Goal: Task Accomplishment & Management: Use online tool/utility

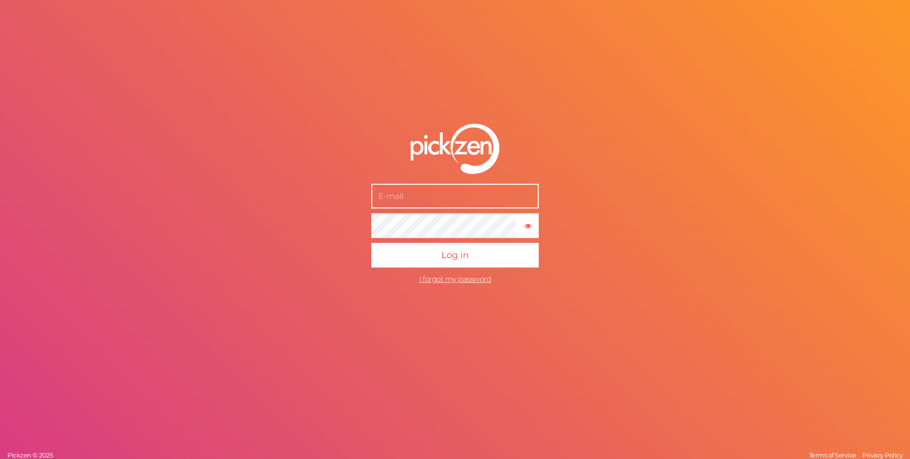
type input "[PERSON_NAME][EMAIL_ADDRESS][DOMAIN_NAME]"
click at [369, 56] on div "[PERSON_NAME][EMAIL_ADDRESS][DOMAIN_NAME] × Show password Log in I forgot my pa…" at bounding box center [455, 229] width 910 height 459
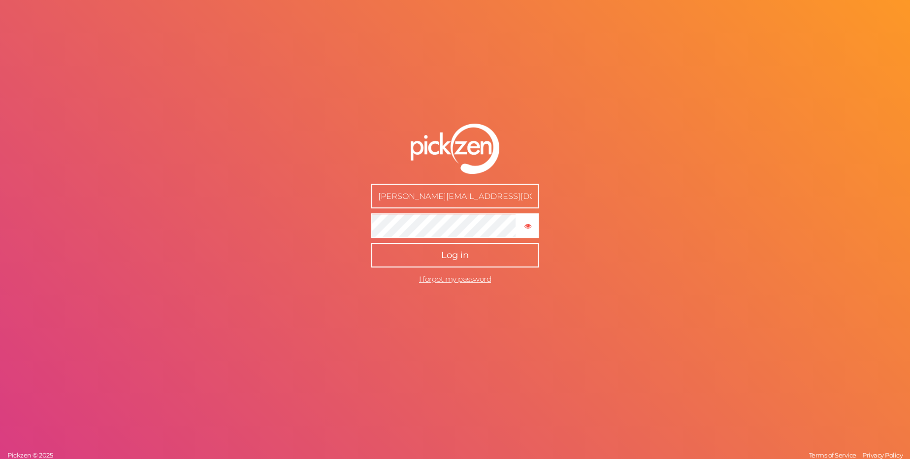
click at [447, 259] on span "Log in" at bounding box center [455, 255] width 28 height 11
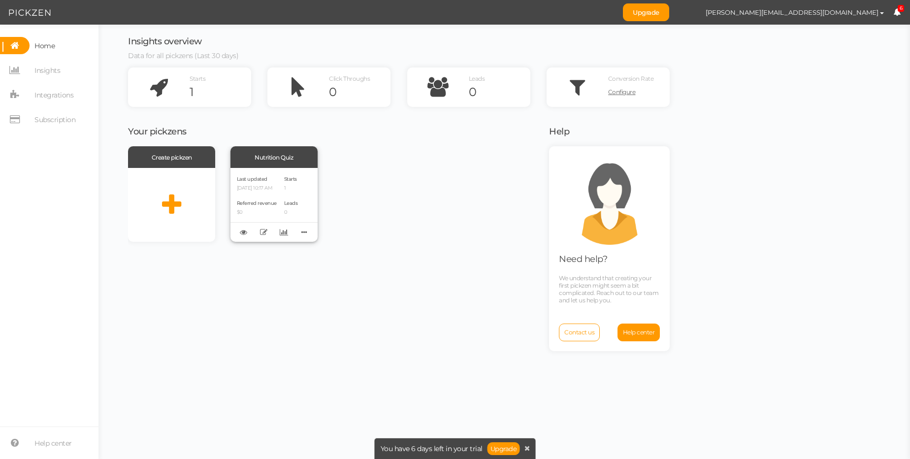
click at [256, 184] on div "Last updated [DATE] 10:17 AM" at bounding box center [257, 182] width 40 height 17
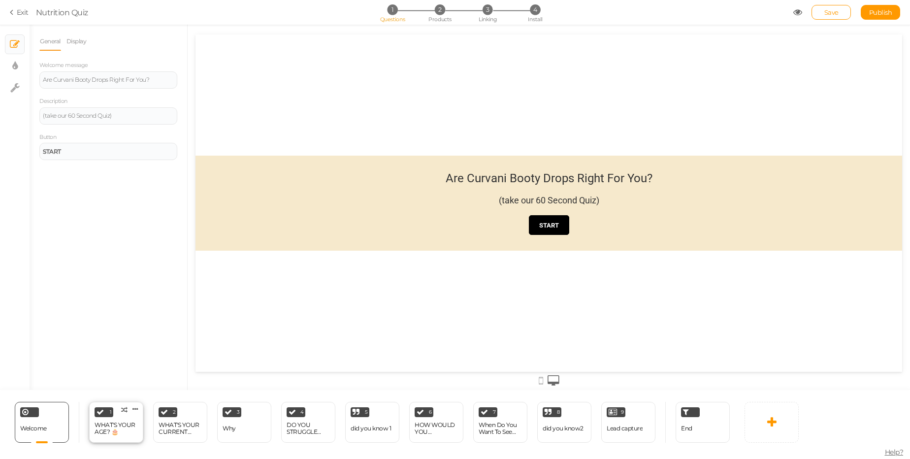
click at [113, 415] on div "1 WHAT'S YOUR AGE? 🎂 × Define the conditions to show this slide. Clone Change t…" at bounding box center [116, 422] width 54 height 41
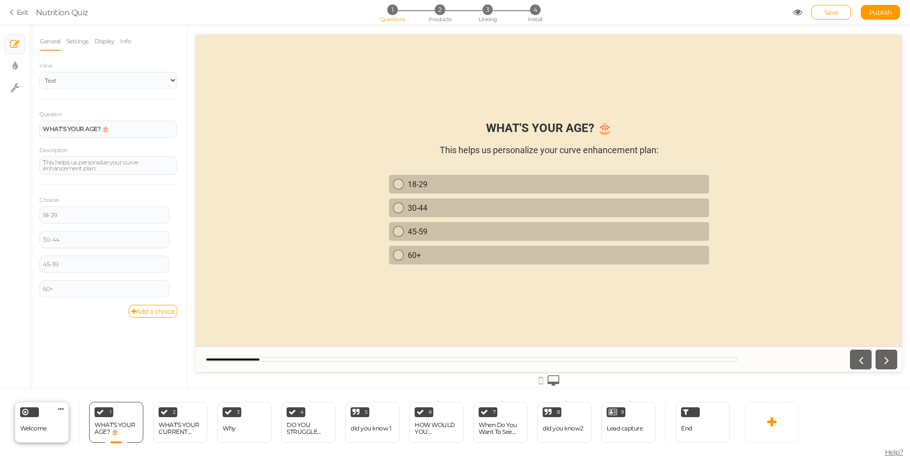
click at [43, 418] on div "Welcome Delete" at bounding box center [42, 422] width 54 height 41
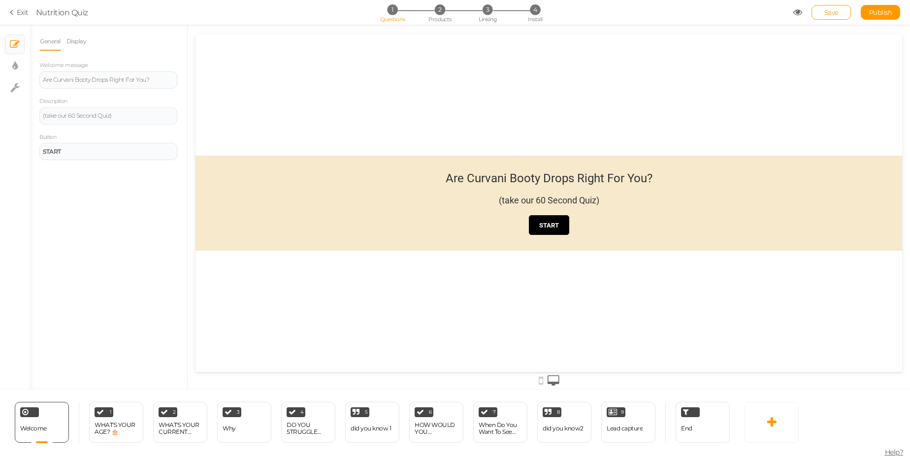
drag, startPoint x: 440, startPoint y: 178, endPoint x: 661, endPoint y: 183, distance: 220.3
click at [661, 183] on header "Are Curvani Booty Drops Right For You? (take our 60 Second Quiz)" at bounding box center [549, 193] width 264 height 44
click at [456, 177] on div "Are Curvani Booty Drops Right For You?" at bounding box center [549, 178] width 207 height 14
click at [449, 179] on div "Are Curvani Booty Drops Right For You?" at bounding box center [549, 178] width 207 height 14
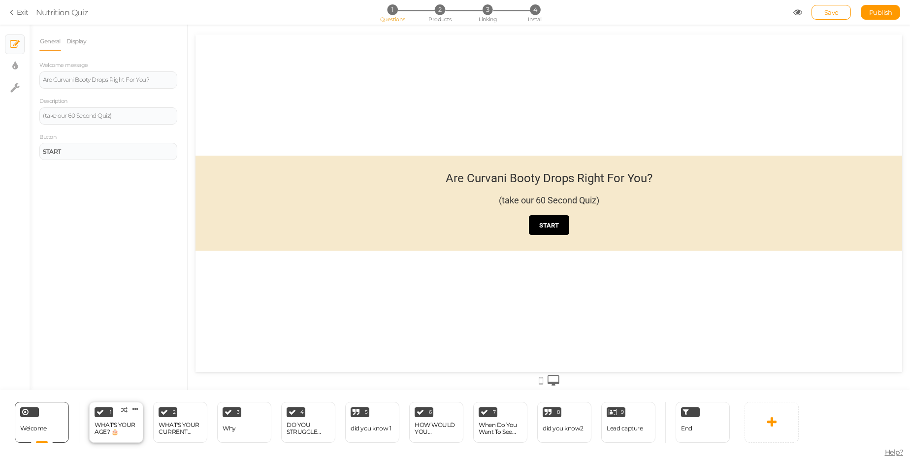
click at [129, 420] on div "WHAT'S YOUR AGE? 🎂" at bounding box center [116, 428] width 43 height 17
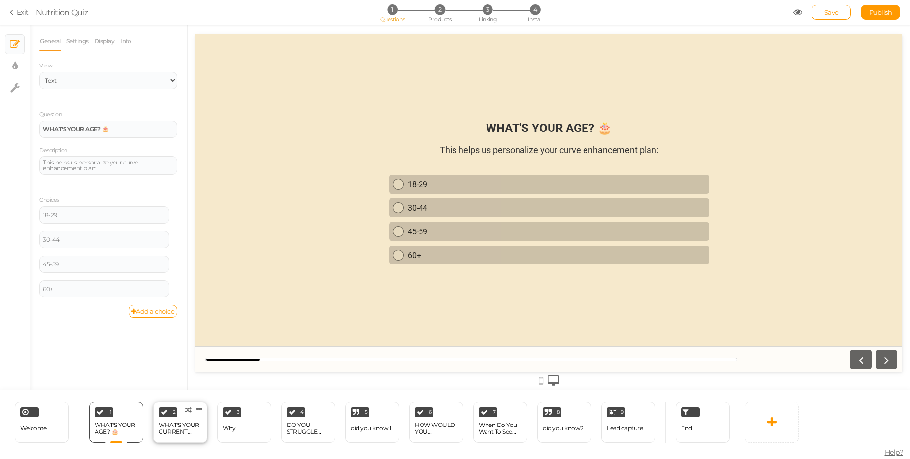
click at [180, 422] on div "WHAT'S YOUR CURRENT WEIGHT? ⚖️" at bounding box center [180, 429] width 43 height 14
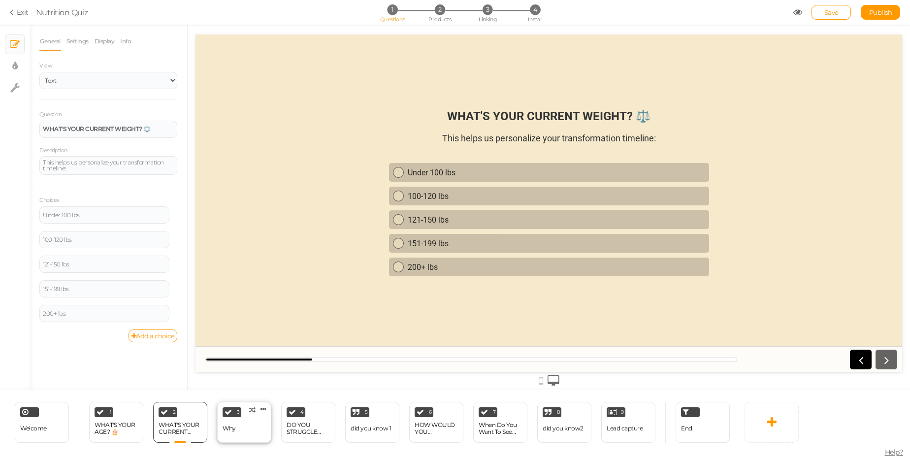
click at [249, 422] on div "3 Why × Define the conditions to show this slide. Clone Change type Delete" at bounding box center [244, 422] width 54 height 41
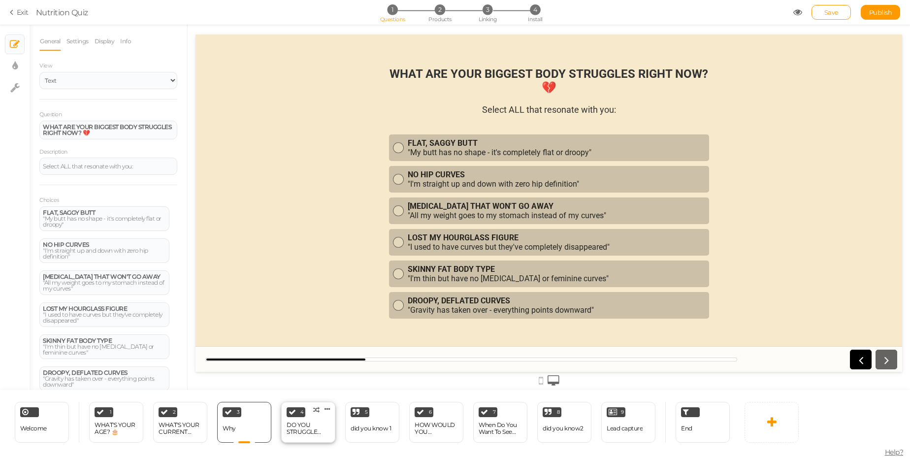
click at [300, 424] on div "DO YOU STRUGGLE WITH... 😔💭" at bounding box center [308, 429] width 43 height 14
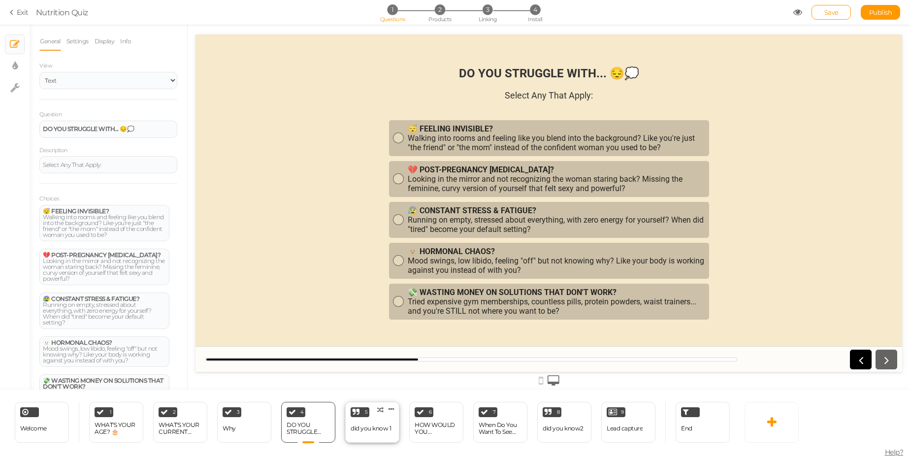
click at [368, 431] on div "did you know 1" at bounding box center [371, 428] width 40 height 7
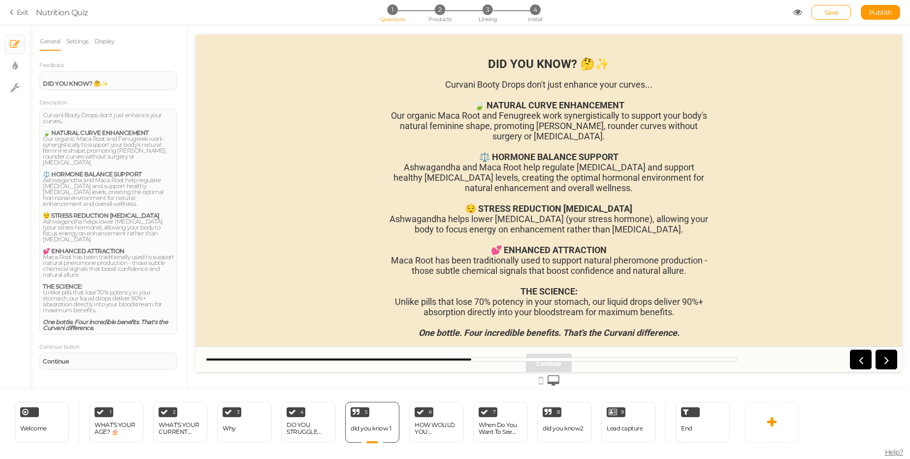
scroll to position [27, 0]
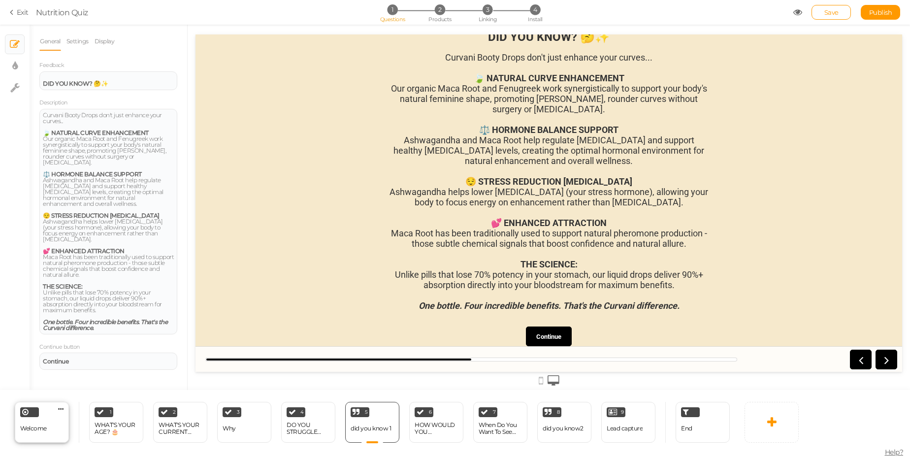
click at [50, 418] on div "Welcome Delete" at bounding box center [42, 422] width 54 height 41
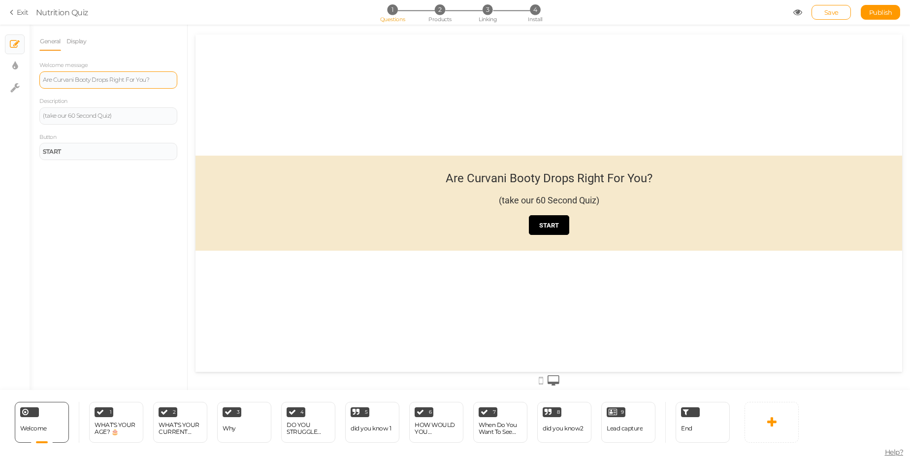
click at [87, 84] on div "Are Curvani Booty Drops Right For You?" at bounding box center [108, 79] width 138 height 17
click at [145, 115] on div "(take our 60 Second Quiz)" at bounding box center [108, 116] width 131 height 6
click at [325, 197] on div at bounding box center [549, 203] width 707 height 95
click at [79, 43] on link "Display" at bounding box center [76, 41] width 21 height 19
click at [164, 73] on span "Set" at bounding box center [169, 72] width 10 height 8
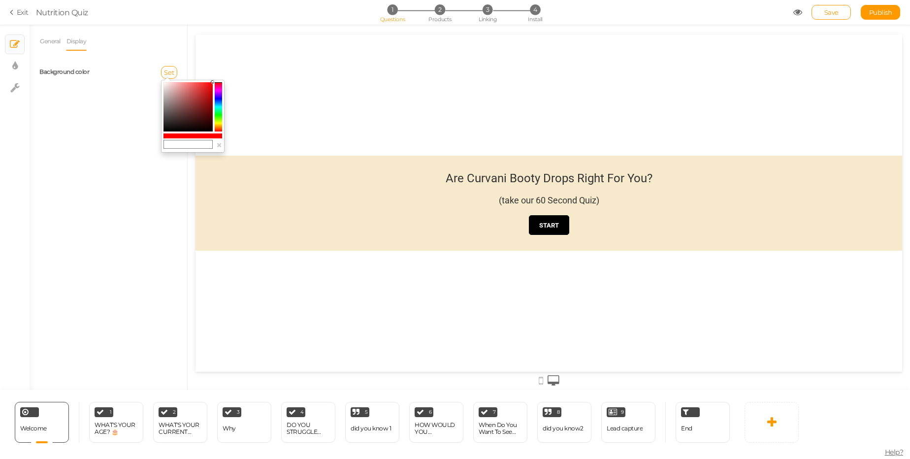
click at [101, 118] on div "General Display Welcome message Are Curvani Booty Drops Right For You? Descript…" at bounding box center [109, 211] width 158 height 358
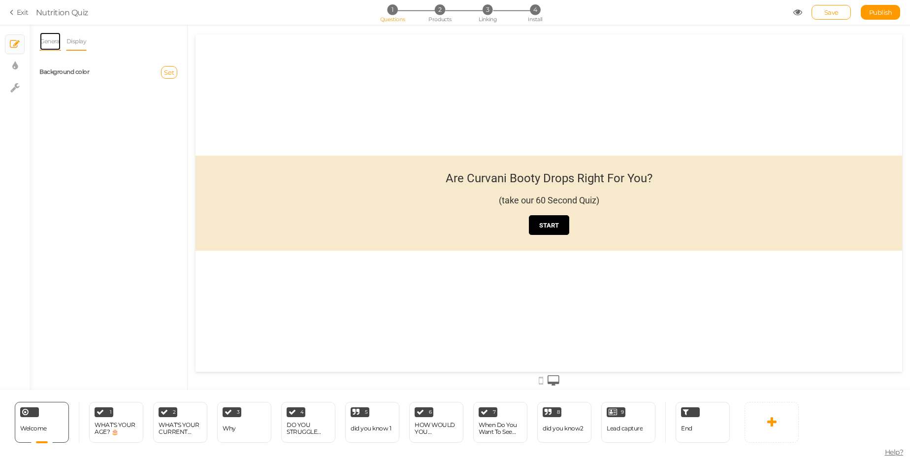
click at [52, 41] on link "General" at bounding box center [50, 41] width 22 height 19
click at [18, 62] on link "× Display settings" at bounding box center [14, 66] width 19 height 19
select select "2"
select select "roboto"
select select "fade"
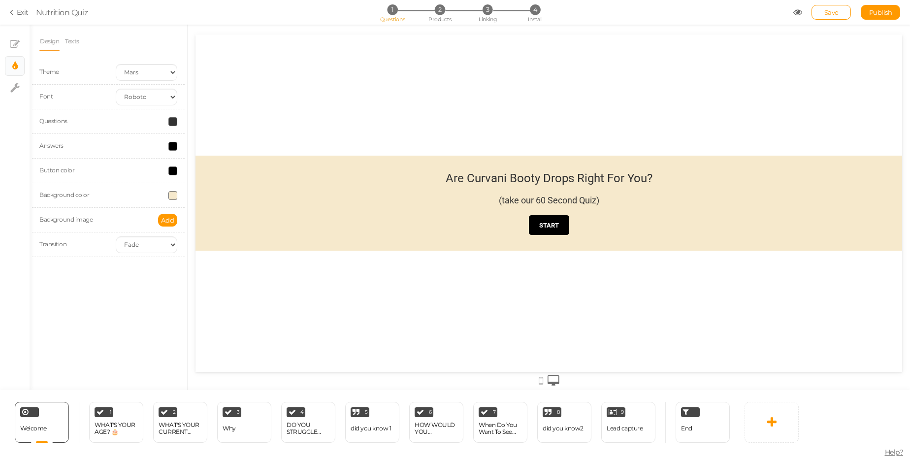
click at [172, 122] on span at bounding box center [172, 121] width 9 height 9
click at [203, 190] on input "#333333" at bounding box center [195, 191] width 49 height 9
click at [126, 143] on div at bounding box center [146, 146] width 76 height 9
click at [172, 196] on span at bounding box center [172, 195] width 9 height 9
click at [209, 267] on input "#f6e9cc" at bounding box center [195, 265] width 49 height 9
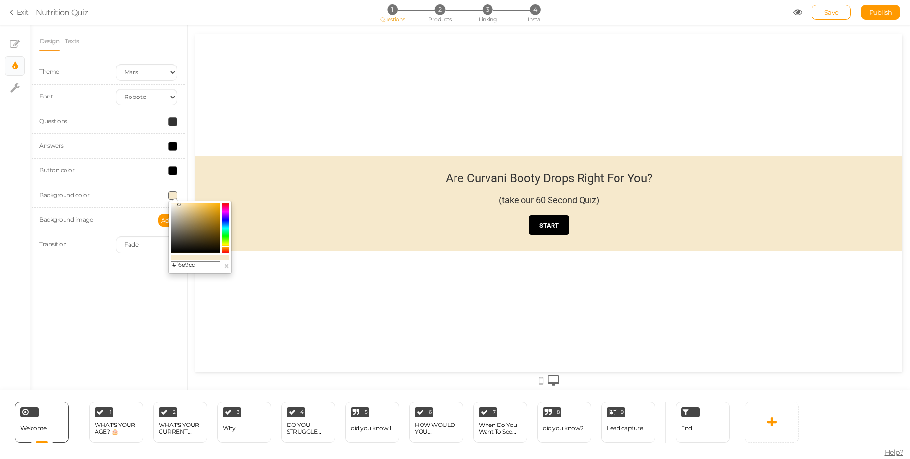
click at [209, 267] on input "#f6e9cc" at bounding box center [195, 265] width 49 height 9
click at [175, 147] on span at bounding box center [172, 146] width 9 height 9
click at [173, 118] on span at bounding box center [172, 121] width 9 height 9
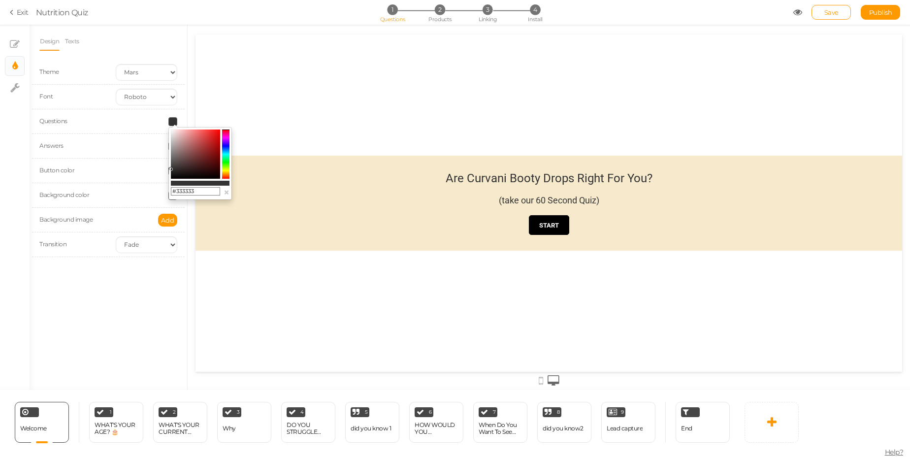
click at [202, 193] on input "#333333" at bounding box center [195, 191] width 49 height 9
click at [140, 211] on div "Background image Add" at bounding box center [108, 220] width 153 height 25
click at [171, 173] on span at bounding box center [172, 171] width 9 height 9
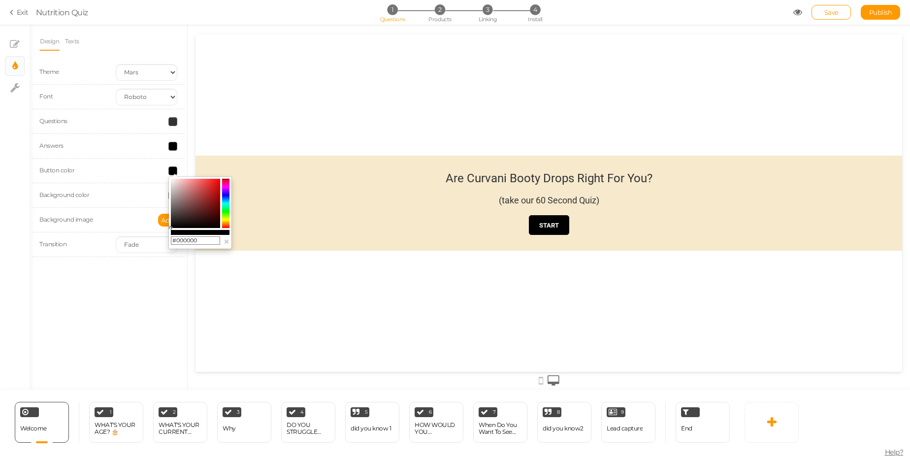
click at [297, 227] on div at bounding box center [549, 203] width 707 height 95
click at [170, 269] on div "Design Texts Theme Earth Mars Font Custom Default [PERSON_NAME] Montserrat Open…" at bounding box center [109, 208] width 158 height 366
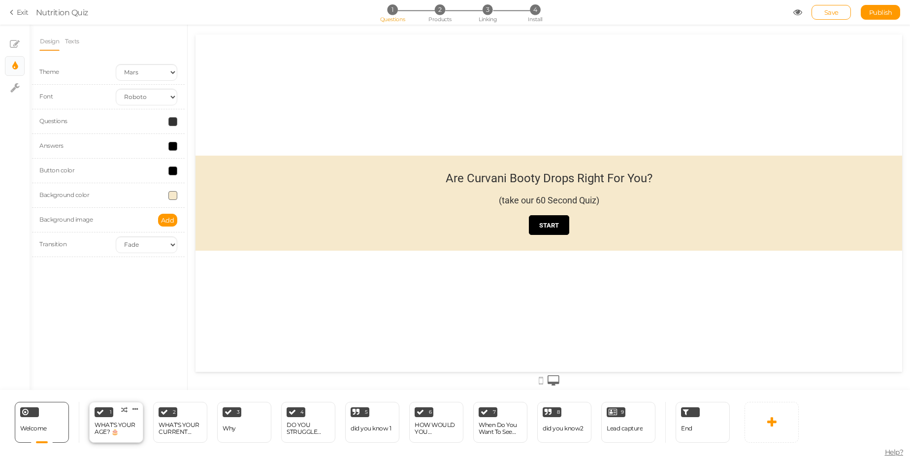
click at [112, 421] on div "WHAT'S YOUR AGE? 🎂" at bounding box center [116, 428] width 43 height 17
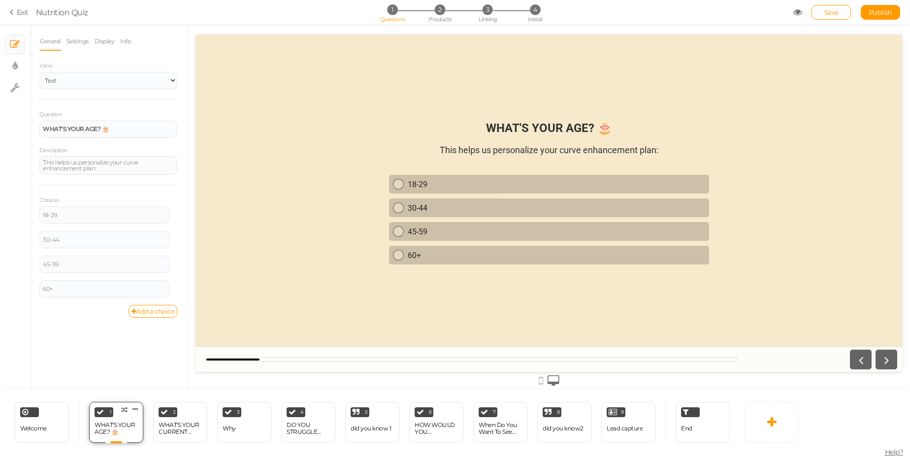
scroll to position [0, 0]
click at [17, 67] on icon at bounding box center [14, 66] width 5 height 10
select select "2"
select select "roboto"
select select "fade"
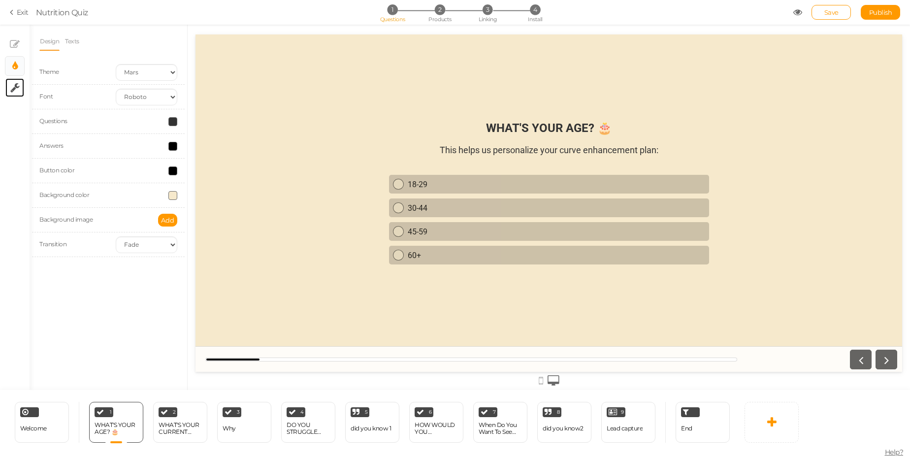
click at [20, 84] on link "× Settings" at bounding box center [14, 87] width 19 height 19
select select "en"
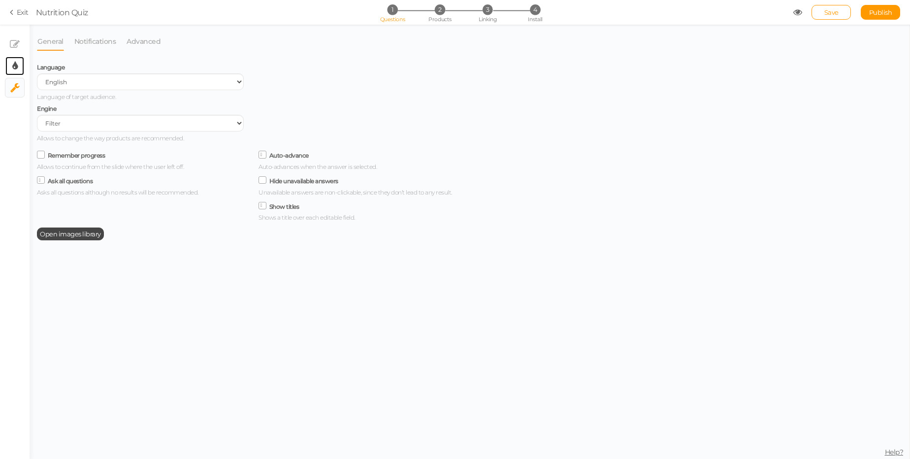
click at [18, 72] on link "× Display settings" at bounding box center [14, 66] width 19 height 19
select select "2"
select select "roboto"
select select "fade"
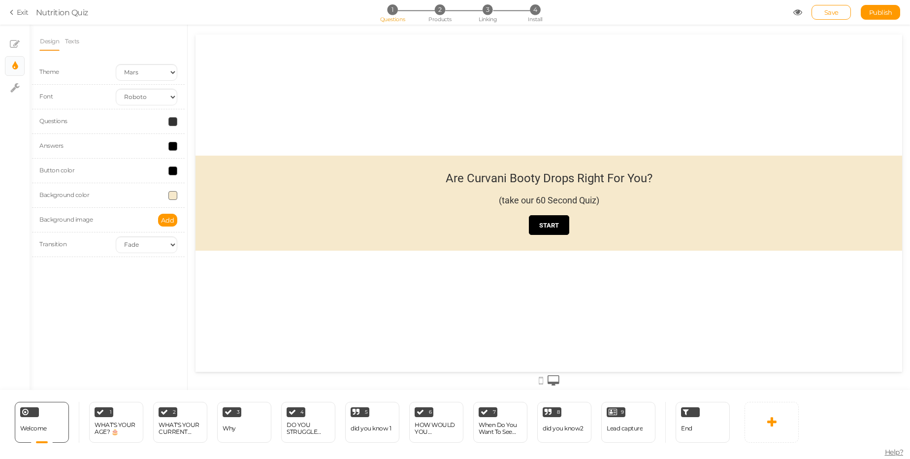
click at [168, 124] on span at bounding box center [172, 121] width 9 height 9
click at [201, 192] on input "#333333" at bounding box center [195, 191] width 49 height 9
click at [113, 148] on div at bounding box center [146, 146] width 76 height 9
click at [175, 146] on span at bounding box center [172, 146] width 9 height 9
click at [130, 151] on div "Answers" at bounding box center [108, 146] width 153 height 25
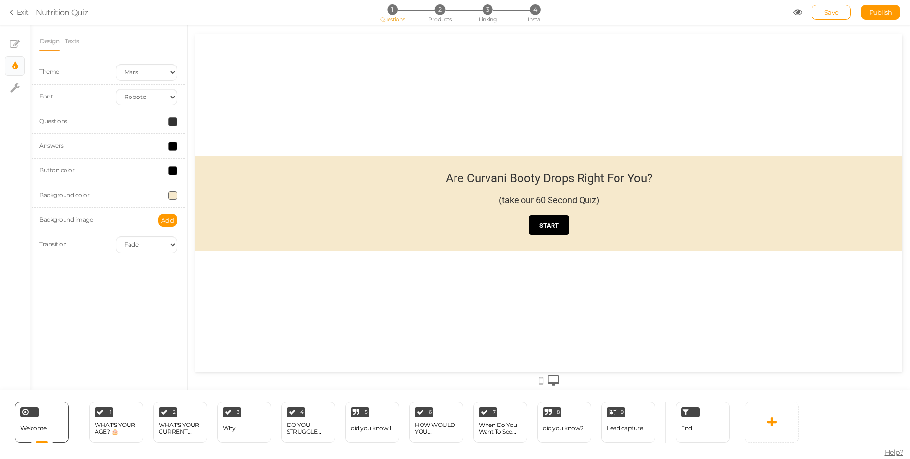
click at [172, 197] on span at bounding box center [172, 195] width 9 height 9
click at [198, 261] on input "#f6e9cc" at bounding box center [195, 265] width 49 height 9
click at [103, 280] on div "Design Texts Theme Earth Mars Font Custom Default [PERSON_NAME] Montserrat Open…" at bounding box center [109, 208] width 158 height 366
click at [18, 86] on icon at bounding box center [14, 88] width 9 height 10
select select "en"
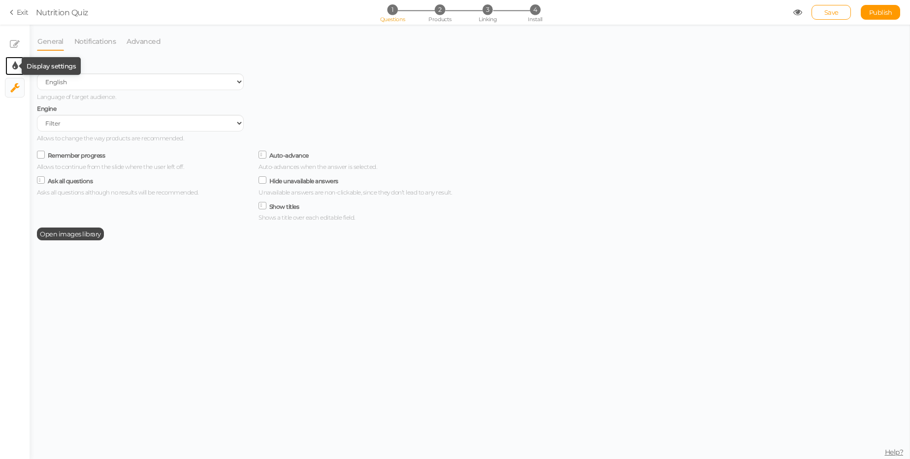
click at [17, 69] on icon at bounding box center [14, 66] width 5 height 10
select select "2"
select select "roboto"
select select "fade"
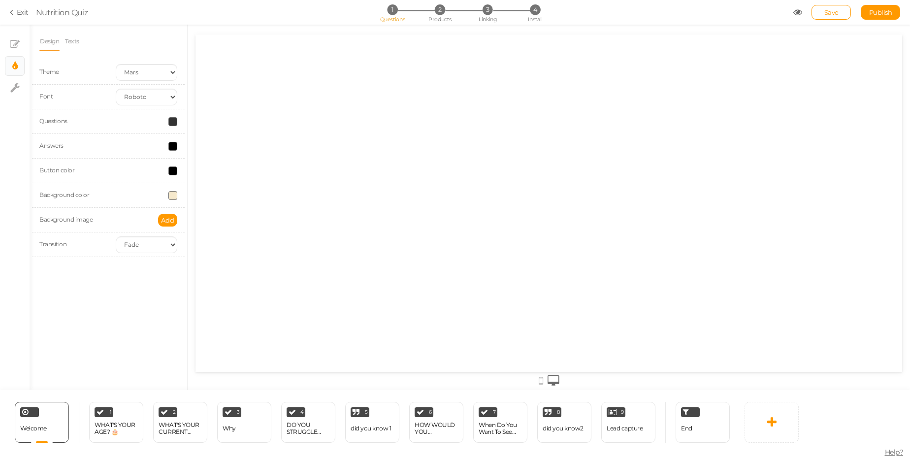
click at [53, 95] on div "Font" at bounding box center [70, 97] width 76 height 11
drag, startPoint x: 163, startPoint y: 93, endPoint x: 68, endPoint y: 102, distance: 95.1
click at [68, 102] on div "Font Custom Default [PERSON_NAME] Montserrat Open Sans [PERSON_NAME] PT Sans Ra…" at bounding box center [108, 97] width 153 height 25
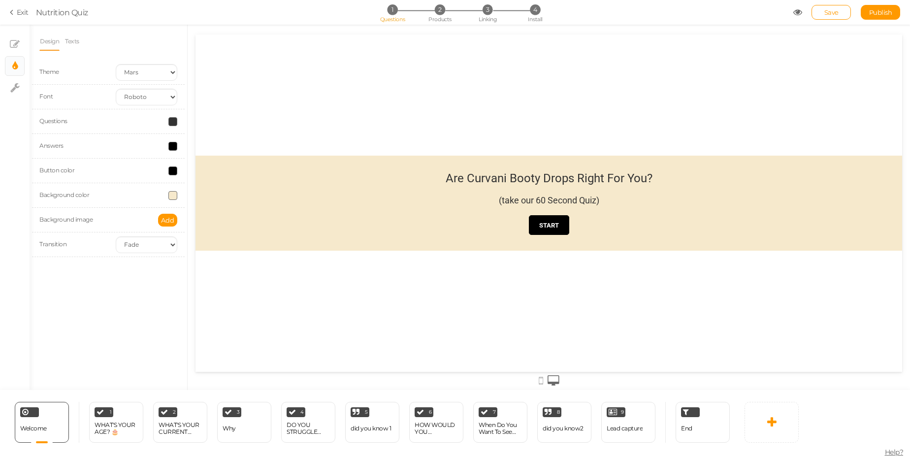
click at [475, 177] on div "Are Curvani Booty Drops Right For You?" at bounding box center [549, 178] width 207 height 14
click at [69, 51] on div "Design Texts Theme Earth Mars Font Custom Default [PERSON_NAME] Montserrat Open…" at bounding box center [108, 148] width 138 height 233
click at [69, 45] on link "Texts" at bounding box center [72, 41] width 15 height 19
click at [68, 110] on div "Select..." at bounding box center [108, 115] width 138 height 17
click at [48, 34] on link "Design" at bounding box center [49, 41] width 20 height 19
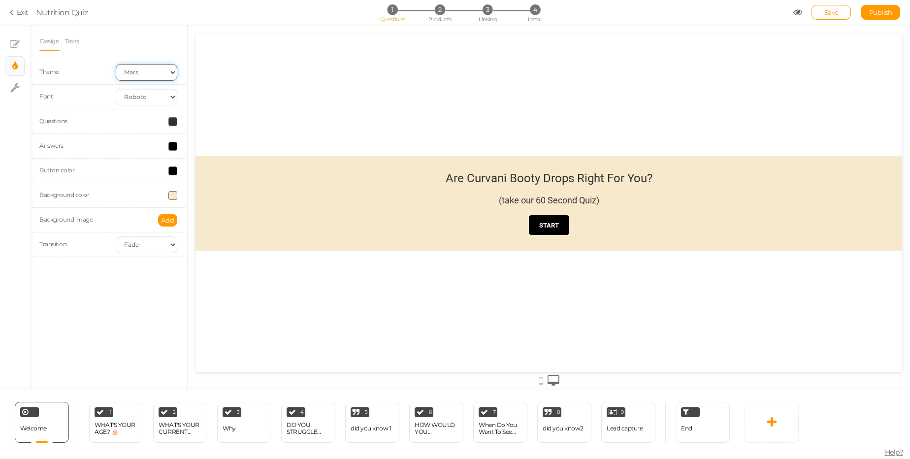
click at [141, 71] on select "Earth Mars" at bounding box center [147, 72] width 62 height 17
click at [10, 51] on link "× Slides" at bounding box center [14, 44] width 19 height 19
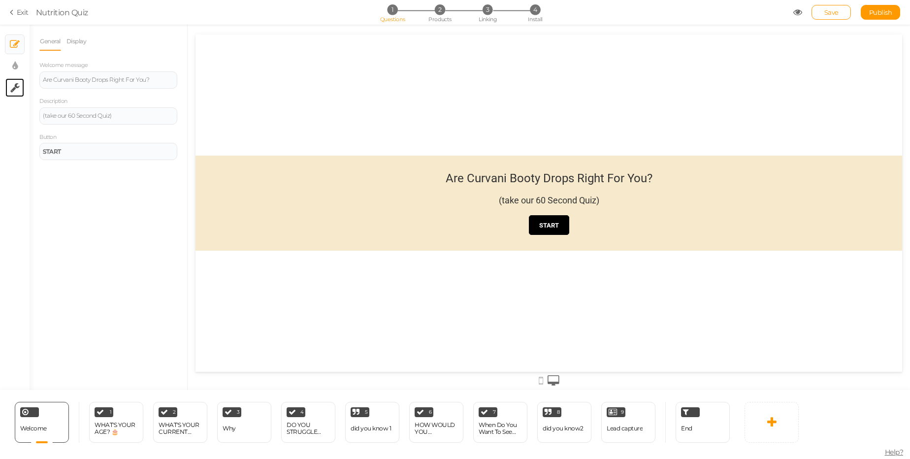
click at [23, 89] on link "× Settings" at bounding box center [14, 87] width 19 height 19
select select "en"
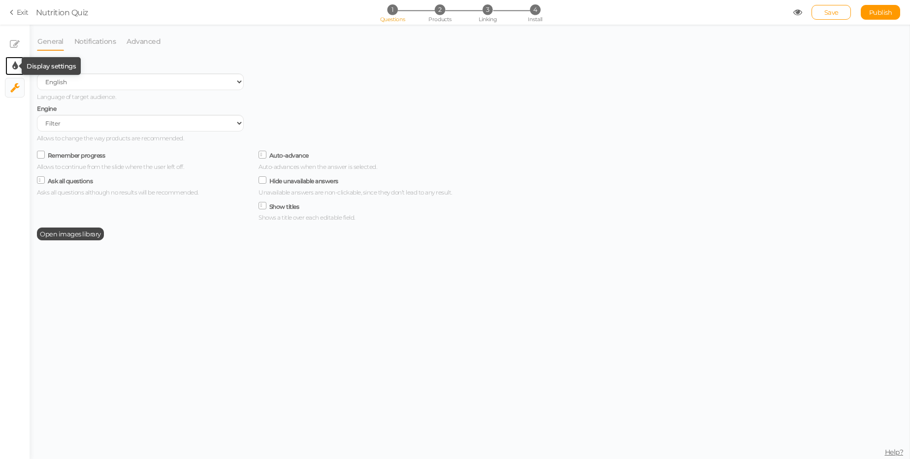
click at [17, 63] on icon at bounding box center [14, 66] width 5 height 10
select select "2"
select select "roboto"
select select "fade"
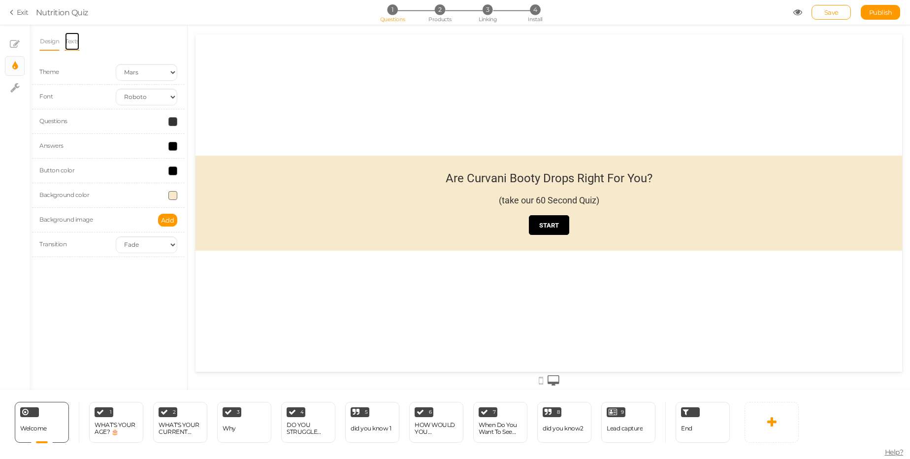
click at [77, 44] on link "Texts" at bounding box center [72, 41] width 15 height 19
click at [51, 44] on link "Design" at bounding box center [49, 41] width 20 height 19
click at [684, 427] on span "End" at bounding box center [686, 428] width 11 height 7
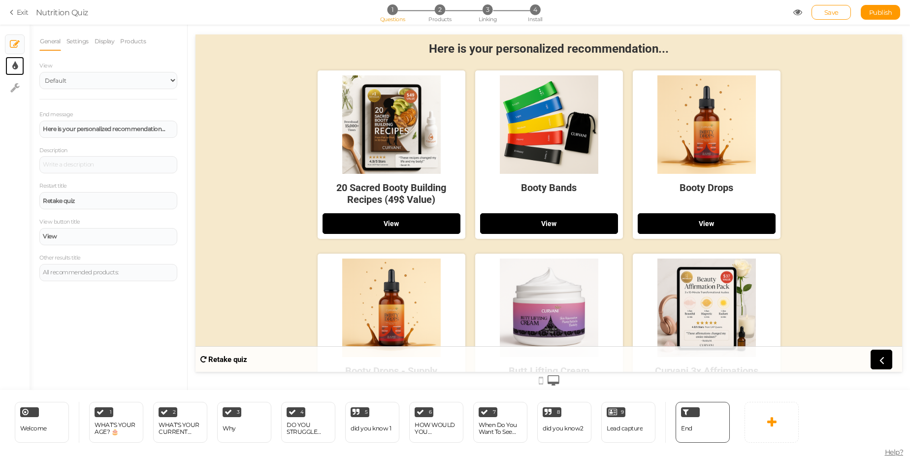
click at [20, 69] on link "× Display settings" at bounding box center [14, 66] width 19 height 19
select select "2"
select select "roboto"
select select "fade"
click at [333, 128] on div at bounding box center [392, 124] width 138 height 99
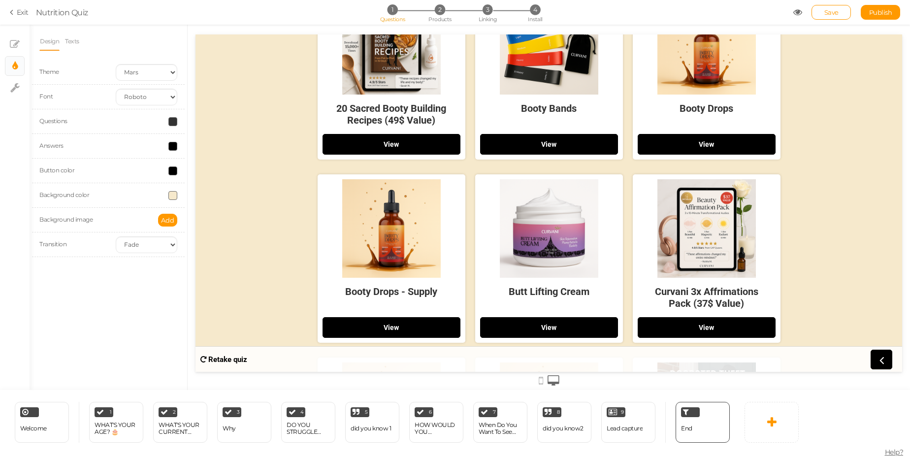
scroll to position [59, 0]
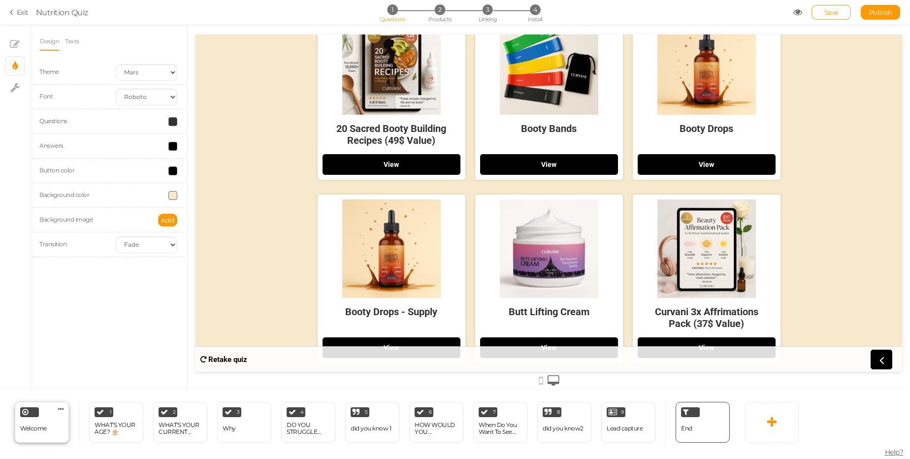
click at [42, 422] on div "Welcome" at bounding box center [33, 428] width 27 height 17
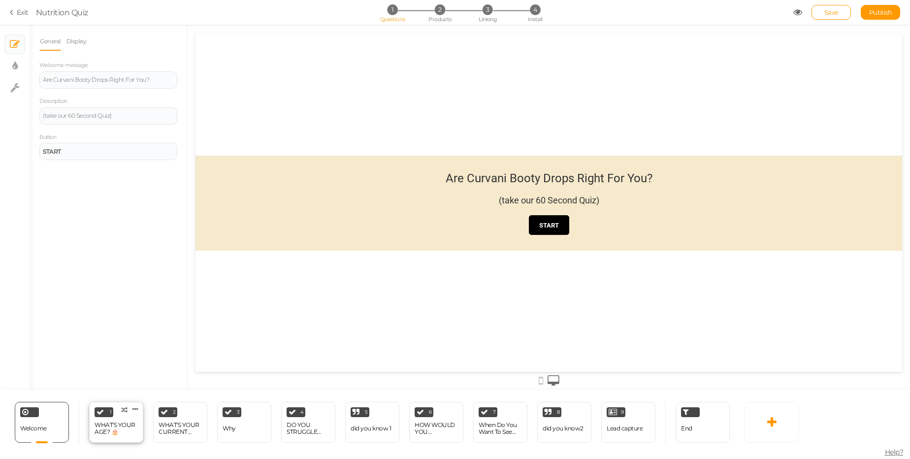
click at [112, 425] on div "WHAT'S YOUR AGE? 🎂" at bounding box center [116, 429] width 43 height 14
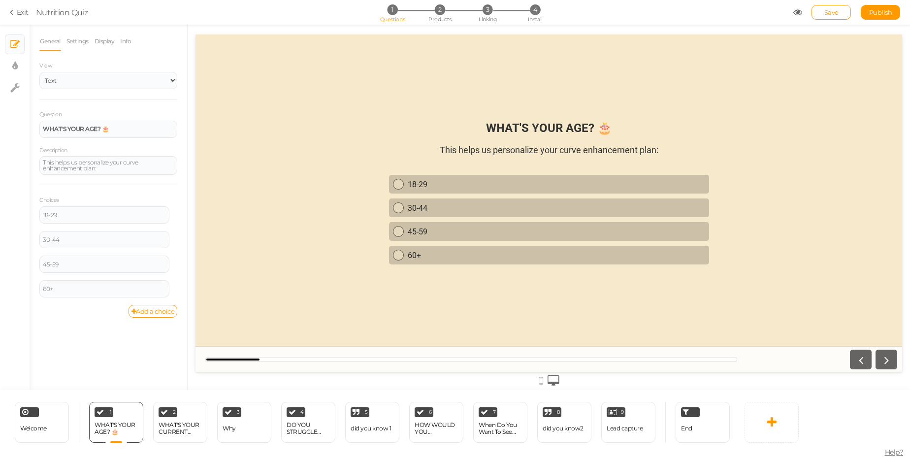
scroll to position [0, 0]
click at [550, 128] on strong "WHAT'S YOUR AGE? 🎂" at bounding box center [549, 128] width 126 height 14
click at [121, 128] on div "WHAT'S YOUR AGE? 🎂" at bounding box center [108, 129] width 131 height 6
click at [109, 168] on div "This helps us personalize your curve enhancement plan:" at bounding box center [108, 166] width 131 height 12
click at [107, 215] on div "18-29" at bounding box center [104, 215] width 123 height 6
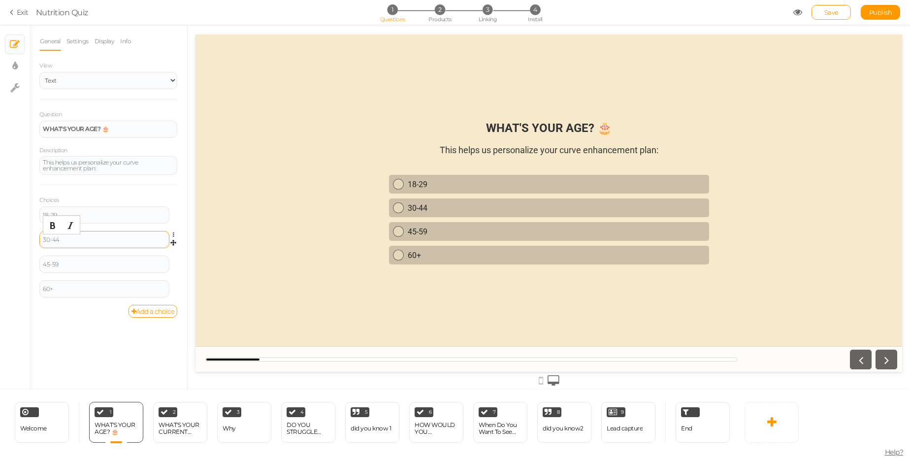
click at [85, 239] on div "30-44" at bounding box center [104, 240] width 123 height 6
click at [91, 263] on div "45-59" at bounding box center [104, 265] width 123 height 6
click at [91, 291] on div "60+" at bounding box center [104, 289] width 123 height 6
click at [230, 278] on div "WHAT'S YOUR AGE? 🎂 This helps us personalize your curve enhancement plan: [PHON…" at bounding box center [549, 203] width 707 height 179
click at [76, 36] on link "Settings" at bounding box center [77, 41] width 23 height 19
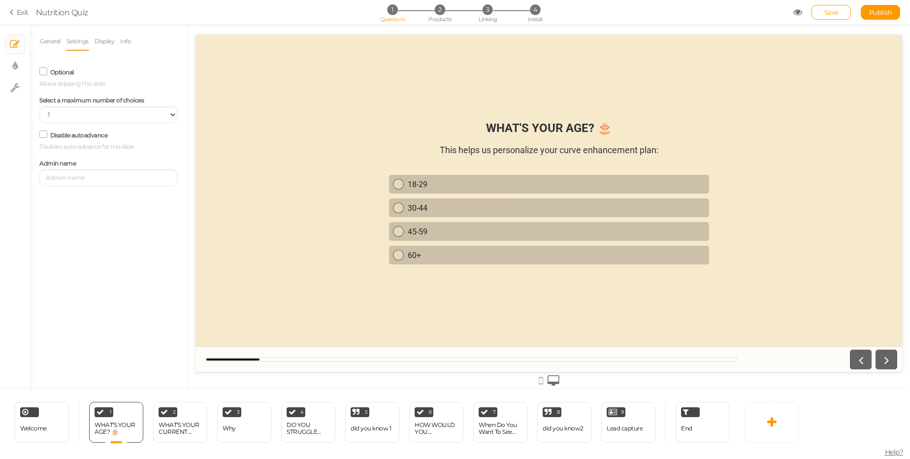
click at [94, 39] on li "Settings" at bounding box center [80, 41] width 28 height 19
click at [102, 45] on link "Display" at bounding box center [104, 41] width 21 height 19
click at [124, 42] on link "Info" at bounding box center [126, 41] width 12 height 19
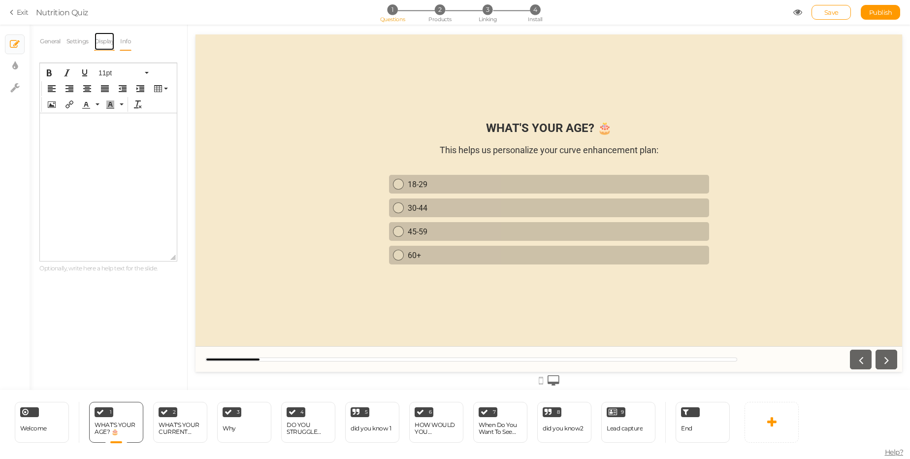
click at [99, 46] on link "Display" at bounding box center [104, 41] width 21 height 19
click at [51, 38] on link "General" at bounding box center [50, 41] width 22 height 19
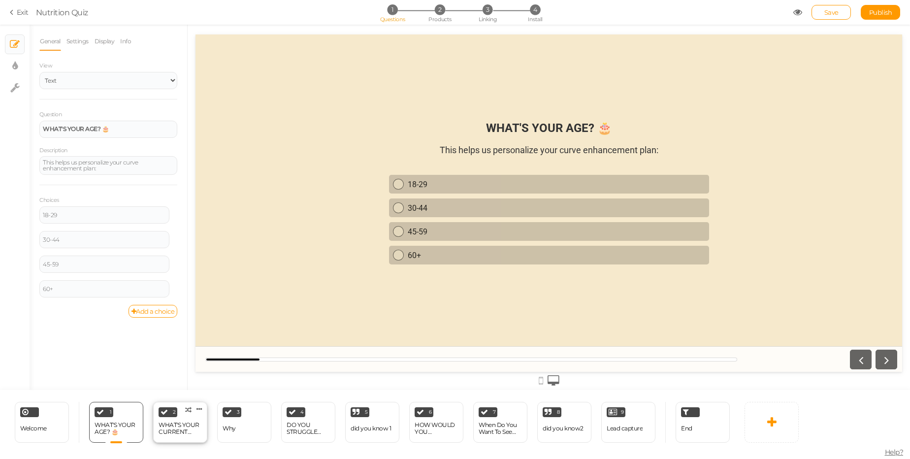
click at [182, 424] on div "WHAT'S YOUR CURRENT WEIGHT? ⚖️" at bounding box center [180, 429] width 43 height 14
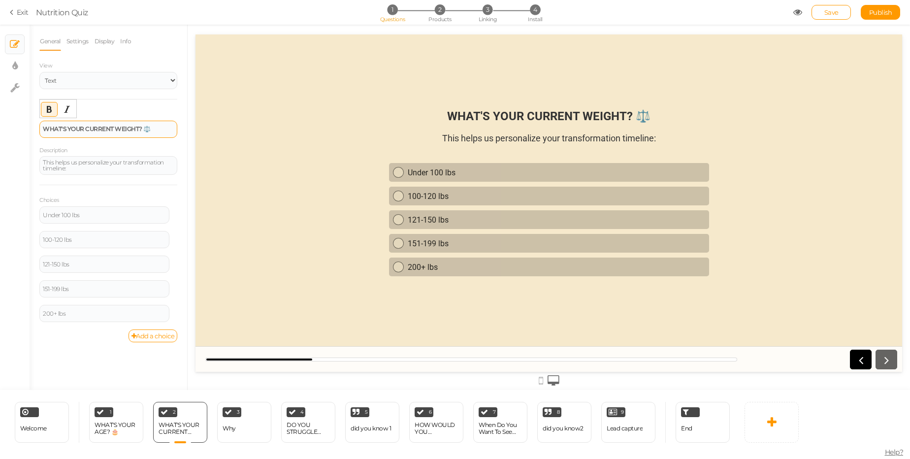
click at [166, 130] on div "WHAT'S YOUR CURRENT WEIGHT? ⚖️" at bounding box center [108, 129] width 131 height 6
click at [115, 167] on div "This helps us personalize your transformation timeline:" at bounding box center [108, 166] width 131 height 12
click at [113, 214] on div "Under 100 lbs" at bounding box center [104, 215] width 123 height 6
click at [118, 243] on div "100-120 lbs" at bounding box center [104, 239] width 130 height 17
click at [90, 262] on div "121-150 lbs" at bounding box center [104, 265] width 123 height 6
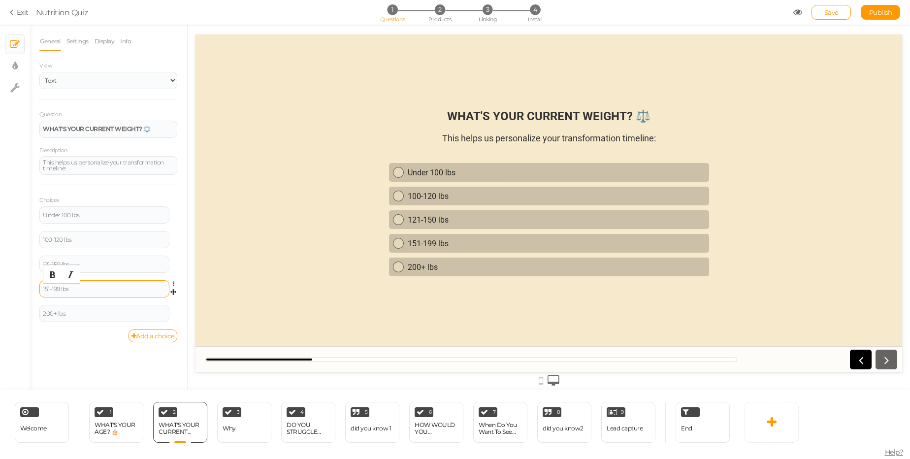
click at [93, 287] on div "151-199 lbs" at bounding box center [104, 289] width 123 height 6
click at [77, 317] on div "200+ lbs" at bounding box center [104, 313] width 130 height 17
drag, startPoint x: 250, startPoint y: 426, endPoint x: 204, endPoint y: 222, distance: 209.0
click at [250, 426] on div "3 Why × Define the conditions to show this slide. Clone Change type Delete" at bounding box center [244, 422] width 54 height 41
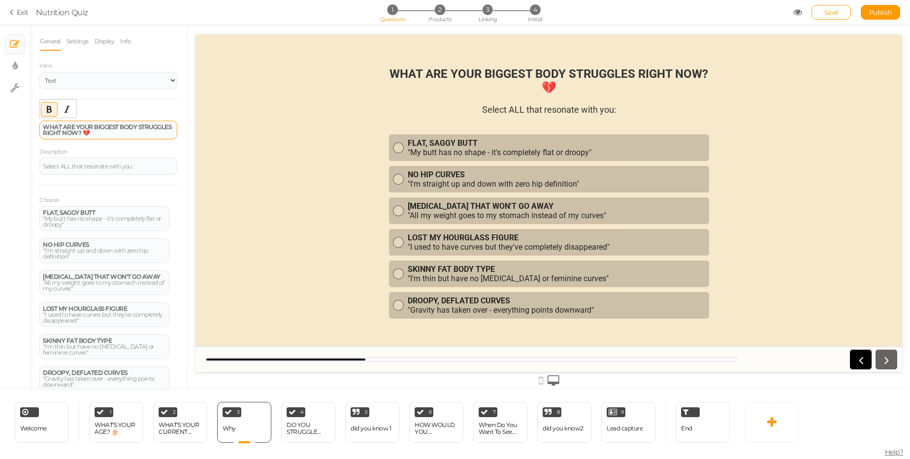
click at [131, 131] on div "WHAT ARE YOUR BIGGEST BODY STRUGGLES RIGHT NOW? 💔" at bounding box center [108, 130] width 131 height 12
click at [493, 105] on div "Select ALL that resonate with you:" at bounding box center [549, 109] width 134 height 10
click at [87, 167] on div "Select ALL that resonate with you:" at bounding box center [108, 167] width 131 height 6
click at [99, 218] on div "FLAT, SAGGY BUTT "My butt has no shape - it's completely flat or droopy"" at bounding box center [104, 219] width 123 height 18
click at [123, 250] on div "NO HIP CURVES "I'm straight up and down with zero hip definition"" at bounding box center [104, 251] width 123 height 18
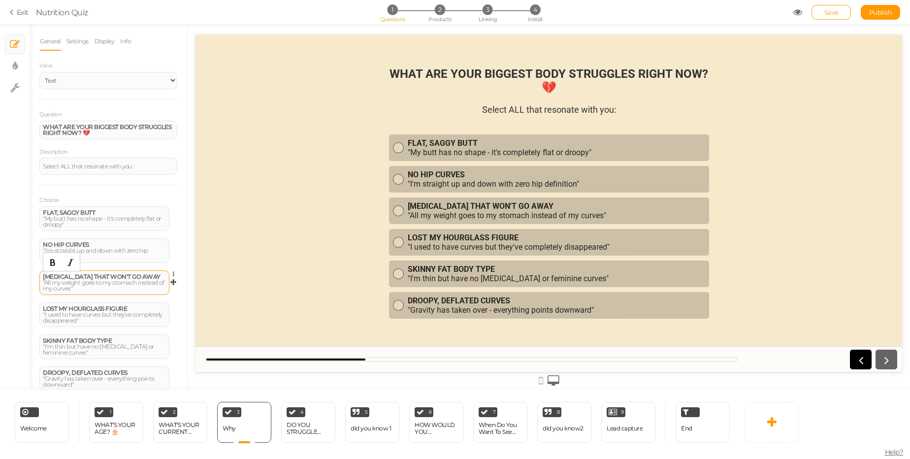
click at [83, 287] on div "[MEDICAL_DATA] THAT WON'T GO AWAY "All my weight goes to my stomach instead of …" at bounding box center [104, 283] width 123 height 18
click at [103, 251] on div "NO HIP CURVES "I'm straight up and down with zero hip definition"" at bounding box center [104, 251] width 123 height 18
click at [100, 286] on div "[MEDICAL_DATA] THAT WON'T GO AWAY "All my weight goes to my stomach instead of …" at bounding box center [104, 283] width 123 height 18
click at [86, 316] on div "LOST MY HOURGLASS FIGURE "I used to have curves but they've completely disappea…" at bounding box center [104, 315] width 123 height 18
click at [96, 356] on div "SKINNY FAT BODY TYPE "I'm thin but have no [MEDICAL_DATA] or feminine curves"" at bounding box center [104, 347] width 130 height 25
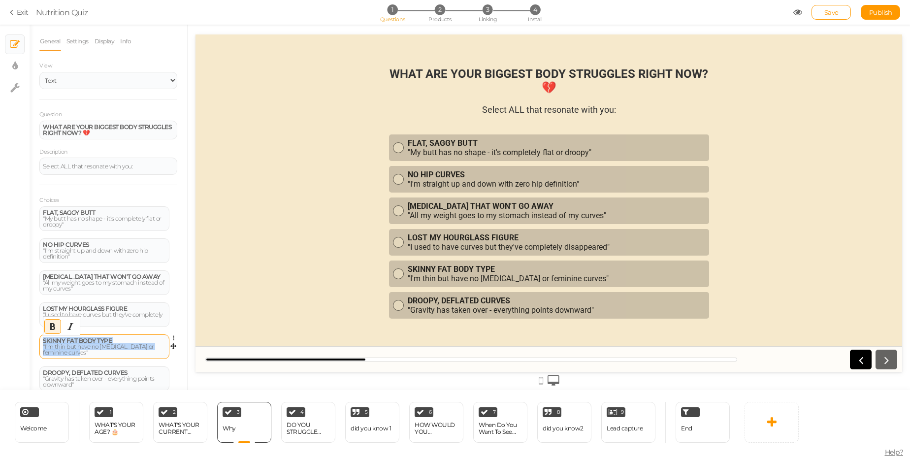
scroll to position [31, 0]
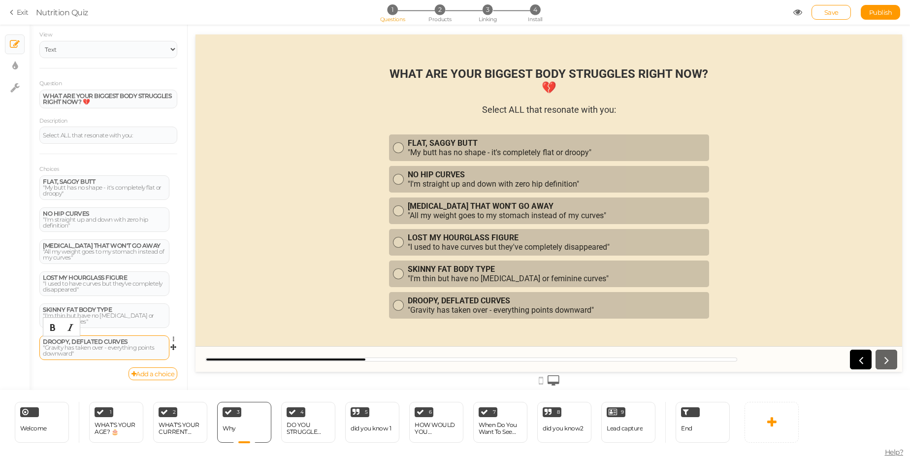
click at [81, 356] on div "DROOPY, DEFLATED CURVES "Gravity has taken over - everything points downward"" at bounding box center [104, 348] width 123 height 18
